Goal: Task Accomplishment & Management: Manage account settings

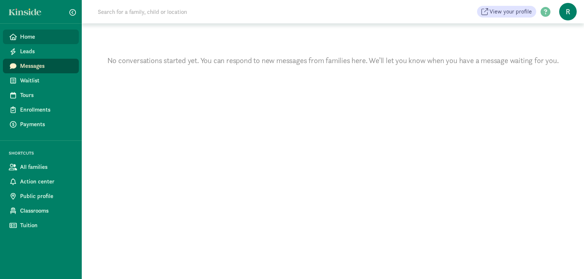
drag, startPoint x: 0, startPoint y: 0, endPoint x: 28, endPoint y: 39, distance: 48.1
click at [28, 39] on span "Home" at bounding box center [46, 36] width 53 height 9
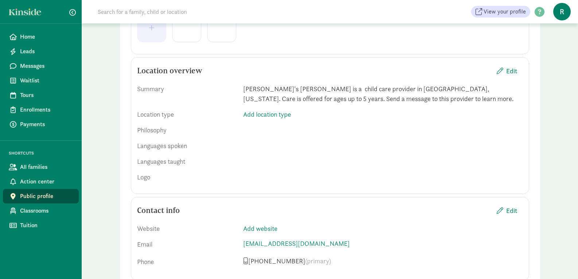
scroll to position [220, 0]
click at [514, 68] on span "Edit" at bounding box center [511, 70] width 11 height 10
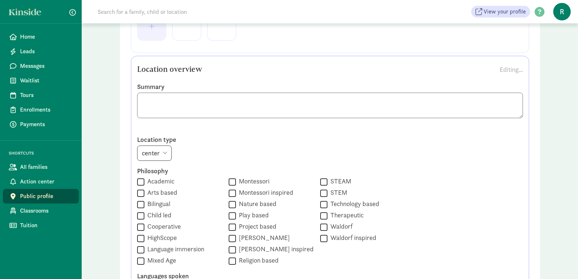
click at [425, 101] on textarea at bounding box center [330, 106] width 386 height 26
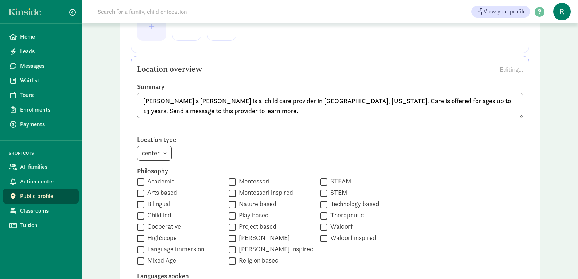
click at [413, 101] on textarea "Khadija's Kozy Korner is a child care provider in Milwaukee, Wisconsin. Care is…" at bounding box center [330, 106] width 386 height 26
type textarea "[PERSON_NAME]'s [PERSON_NAME] is a child care provider in [GEOGRAPHIC_DATA], [U…"
drag, startPoint x: 577, startPoint y: 86, endPoint x: 577, endPoint y: 104, distance: 18.2
click at [168, 152] on select "center home" at bounding box center [154, 153] width 35 height 15
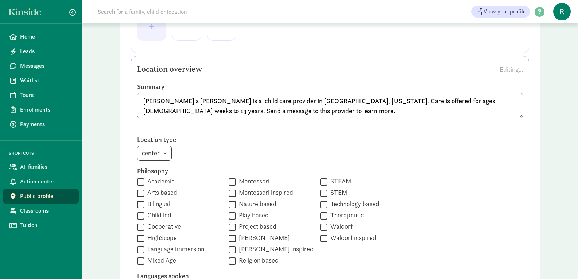
click at [193, 154] on div "center home" at bounding box center [330, 153] width 386 height 15
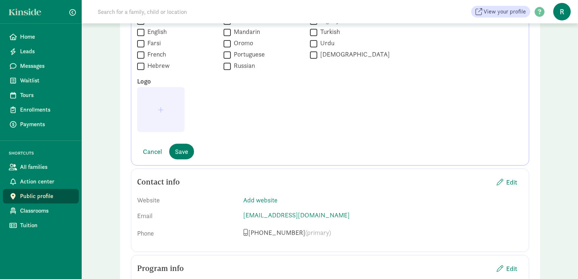
scroll to position [672, 0]
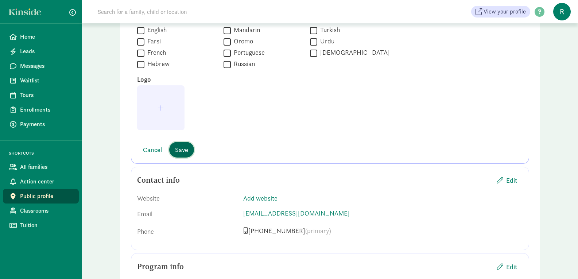
click at [184, 149] on span "Save" at bounding box center [181, 150] width 13 height 10
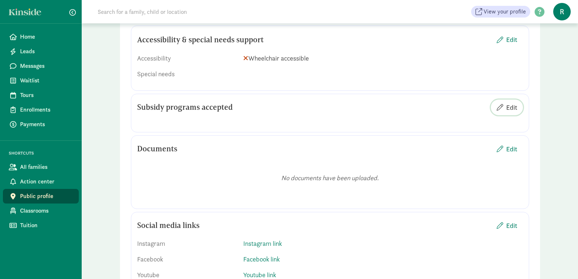
click at [506, 103] on span "Edit" at bounding box center [511, 108] width 11 height 10
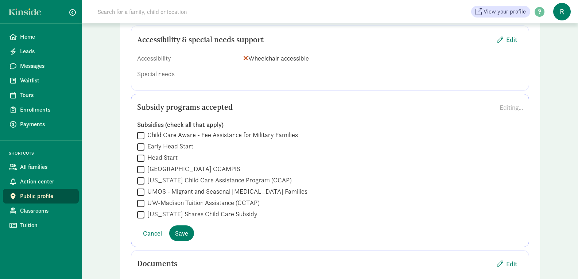
click at [141, 210] on input "[US_STATE] Shares Child Care Subsidy" at bounding box center [140, 215] width 7 height 10
checkbox input "true"
click at [182, 228] on span "Save" at bounding box center [181, 233] width 13 height 10
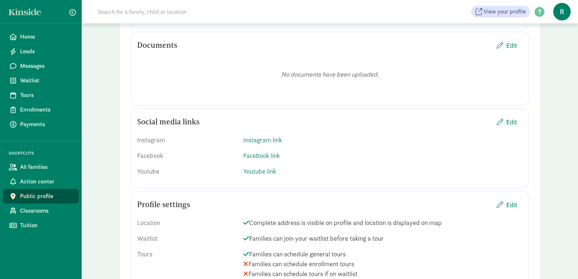
scroll to position [821, 0]
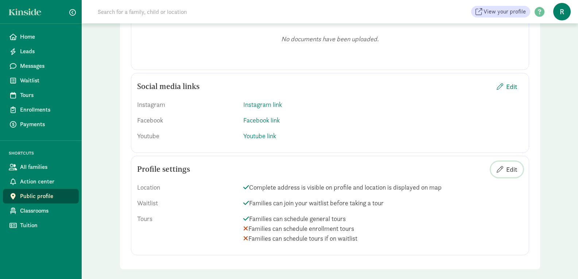
click at [515, 165] on span "Edit" at bounding box center [511, 170] width 11 height 10
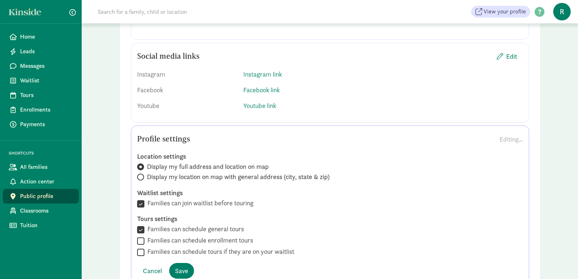
scroll to position [881, 0]
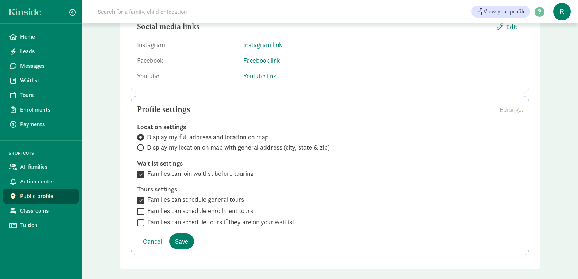
click at [146, 206] on label "Families can schedule enrollment tours" at bounding box center [198, 210] width 109 height 9
click at [144, 206] on input "Families can schedule enrollment tours" at bounding box center [140, 211] width 7 height 10
checkbox input "true"
click at [141, 218] on input "Families can schedule tours if they are on your waitlist" at bounding box center [140, 223] width 7 height 10
checkbox input "true"
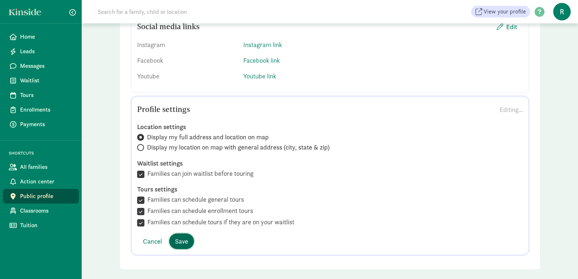
click at [181, 236] on span "Save" at bounding box center [181, 241] width 13 height 10
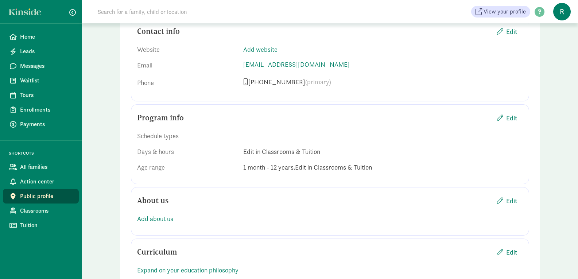
scroll to position [410, 0]
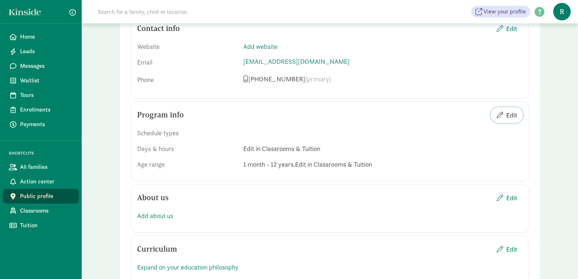
click at [513, 110] on span "Edit" at bounding box center [511, 115] width 11 height 10
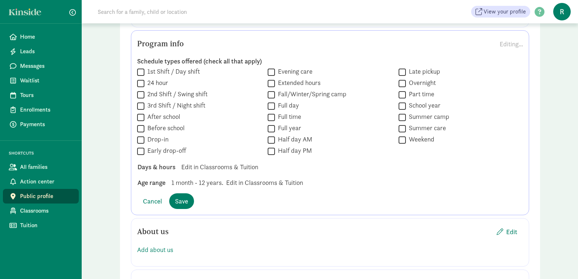
scroll to position [485, 0]
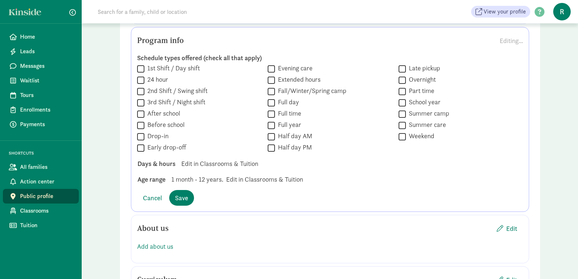
click at [140, 64] on input "1st Shift / Day shift" at bounding box center [140, 69] width 7 height 10
checkbox input "true"
click at [142, 86] on input "2nd Shift / Swing shift" at bounding box center [140, 91] width 7 height 10
checkbox input "true"
click at [143, 99] on div " 1st Shift / Day shift  24 hour  2nd Shift / Swing shift  3rd Shift / Night…" at bounding box center [330, 108] width 386 height 89
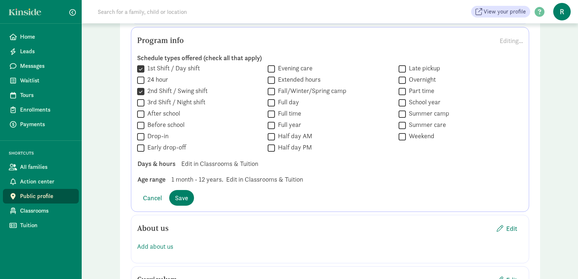
click at [140, 109] on input "After school" at bounding box center [140, 114] width 7 height 10
checkbox input "true"
click at [140, 120] on input "Before school" at bounding box center [140, 125] width 7 height 10
checkbox input "true"
click at [270, 64] on input "Evening care" at bounding box center [271, 69] width 7 height 10
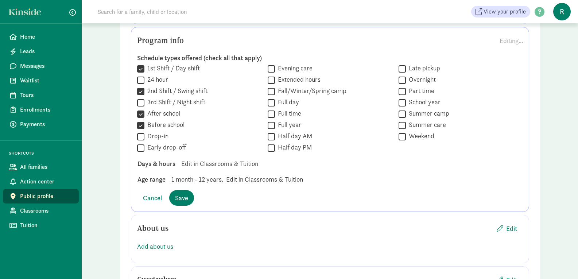
checkbox input "true"
click at [271, 75] on input "Extended hours" at bounding box center [271, 80] width 7 height 10
checkbox input "true"
click at [278, 86] on label "Fall/Winter/Spring camp" at bounding box center [310, 90] width 71 height 9
click at [275, 86] on input "Fall/Winter/Spring camp" at bounding box center [271, 91] width 7 height 10
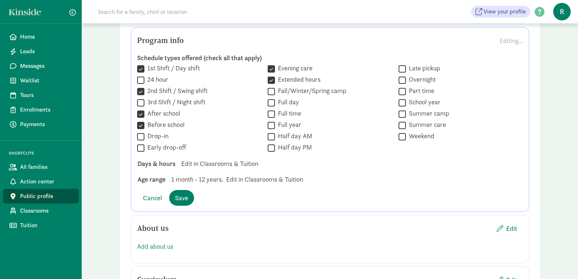
checkbox input "true"
click at [270, 98] on input "Full day" at bounding box center [271, 103] width 7 height 10
checkbox input "true"
click at [271, 109] on input "Full time" at bounding box center [271, 114] width 7 height 10
checkbox input "true"
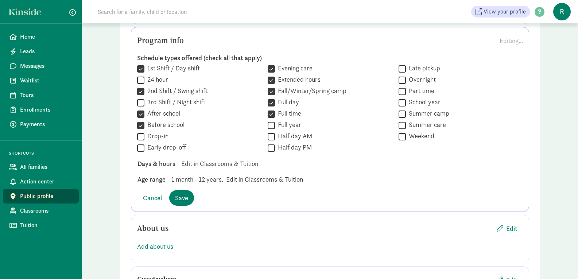
click at [272, 120] on input "Full year" at bounding box center [271, 125] width 7 height 10
checkbox input "true"
click at [178, 193] on span "Save" at bounding box center [181, 198] width 13 height 10
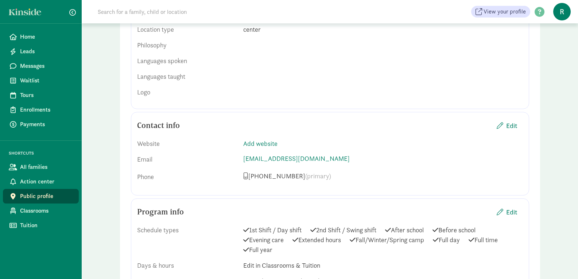
scroll to position [299, 0]
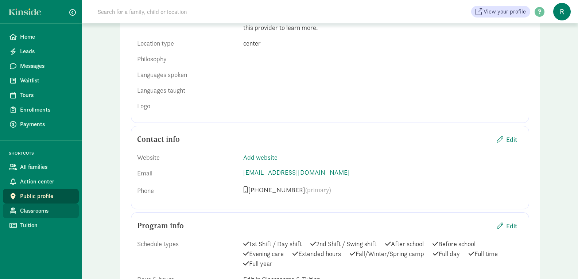
click at [42, 213] on span "Classrooms" at bounding box center [46, 210] width 53 height 9
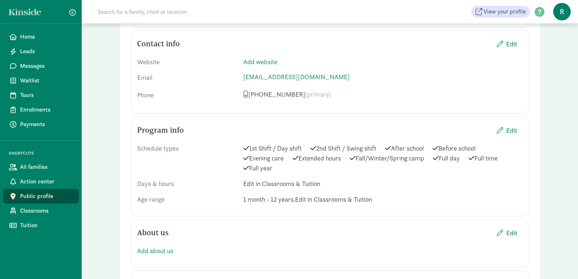
scroll to position [393, 0]
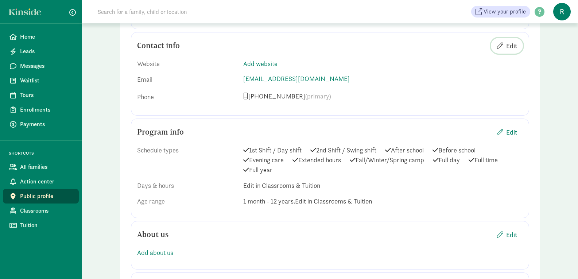
click at [509, 41] on span "Edit" at bounding box center [511, 46] width 11 height 10
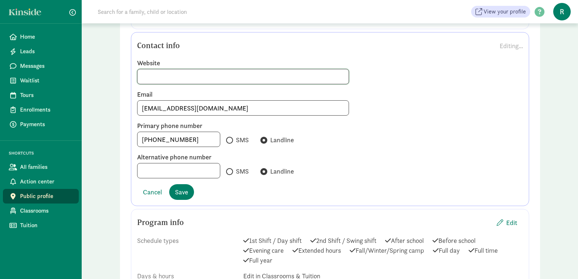
click at [192, 69] on input at bounding box center [244, 76] width 212 height 15
type input "[DOMAIN_NAME]"
drag, startPoint x: 198, startPoint y: 129, endPoint x: 57, endPoint y: 123, distance: 141.0
click at [57, 123] on div "Home Leads Messages Waitlist Tours Enrollments Payments SHORTCUTS All families …" at bounding box center [289, 217] width 578 height 1220
click at [153, 132] on input "414808-0081" at bounding box center [179, 139] width 82 height 15
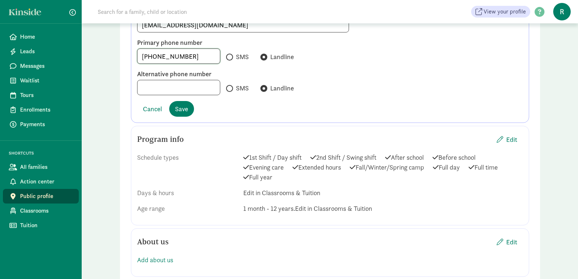
scroll to position [483, 0]
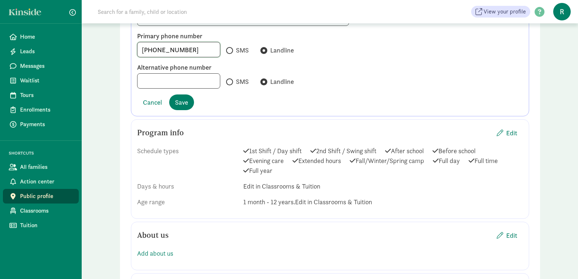
type input "[PHONE_NUMBER]"
click at [156, 74] on input at bounding box center [179, 81] width 82 height 15
type input "[PHONE_NUMBER]"
click at [226, 80] on input "SMS" at bounding box center [228, 82] width 5 height 5
radio input "true"
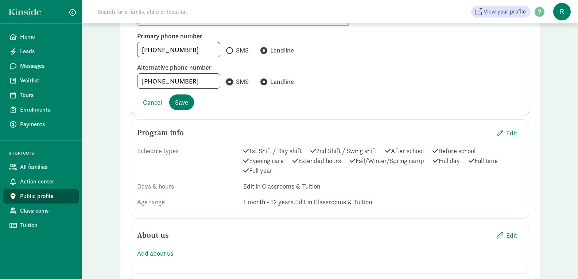
radio input "false"
click at [180, 97] on span "Save" at bounding box center [181, 102] width 13 height 10
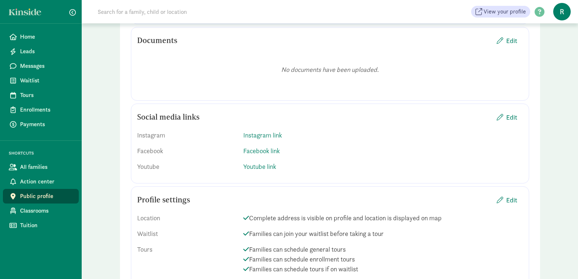
scroll to position [852, 0]
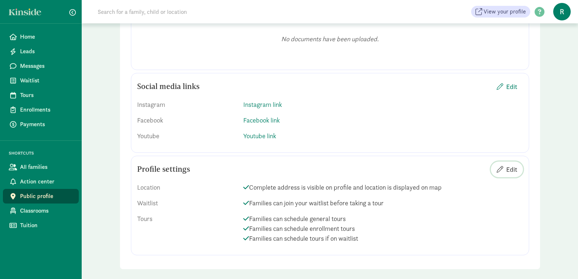
click at [514, 165] on span "Edit" at bounding box center [511, 170] width 11 height 10
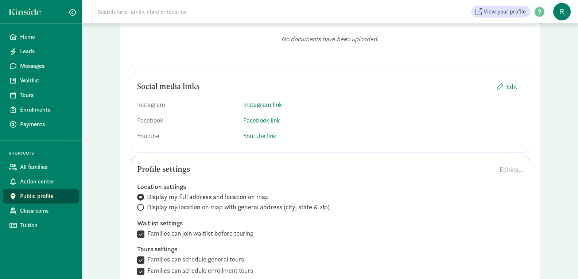
scroll to position [912, 0]
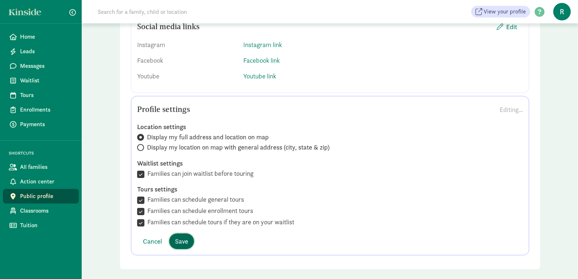
click at [186, 236] on span "Save" at bounding box center [181, 241] width 13 height 10
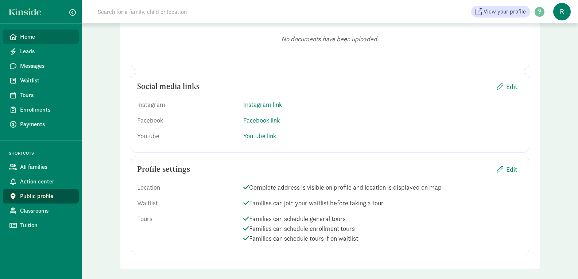
click at [28, 36] on span "Home" at bounding box center [46, 36] width 53 height 9
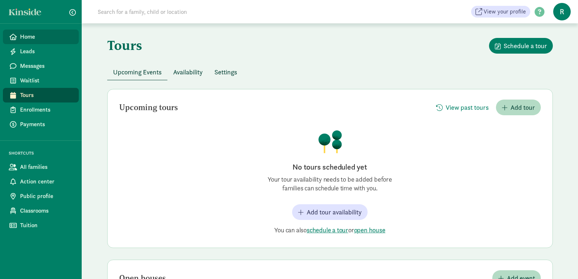
click at [36, 40] on span "Home" at bounding box center [46, 36] width 53 height 9
